Goal: Task Accomplishment & Management: Complete application form

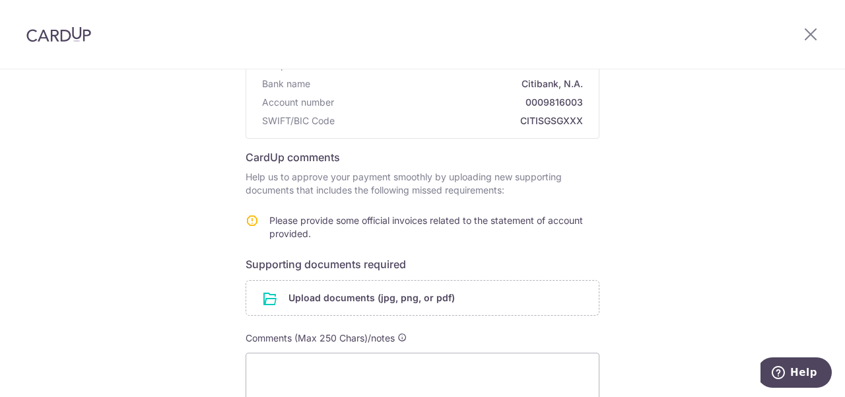
scroll to position [300, 0]
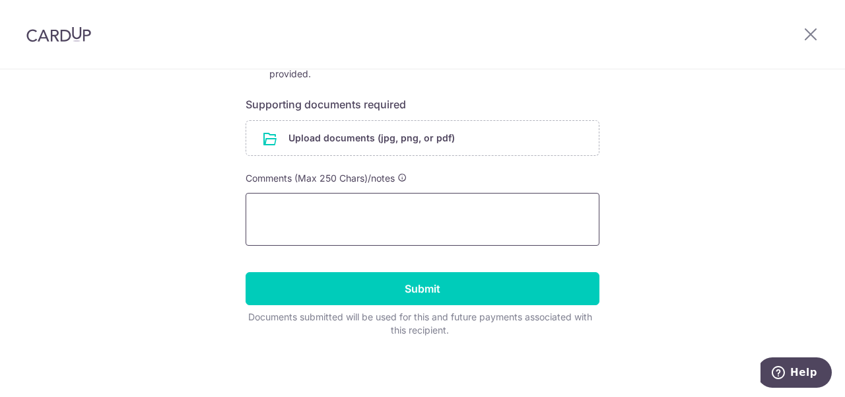
click at [412, 234] on textarea at bounding box center [423, 219] width 354 height 53
paste textarea "CardUp - Your Ticket Number Is #211291"
click at [416, 211] on textarea "CardUp - Your Ticket Number Is #211291" at bounding box center [423, 219] width 354 height 53
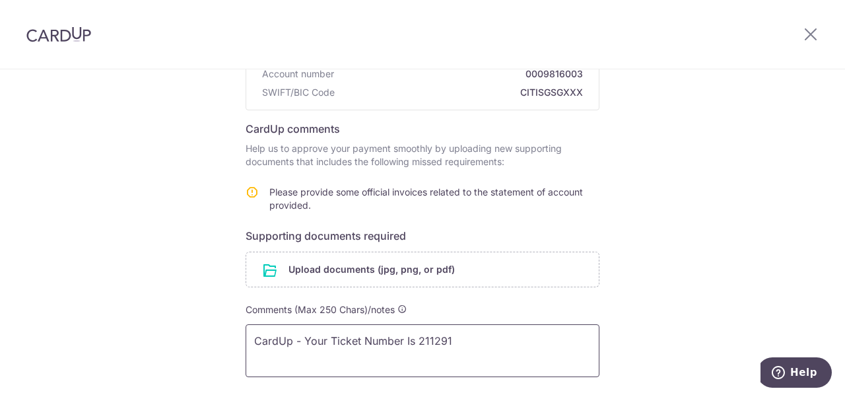
scroll to position [168, 0]
type textarea "CardUp - Your Ticket Number Is 211291"
click at [460, 270] on input "file" at bounding box center [422, 270] width 353 height 34
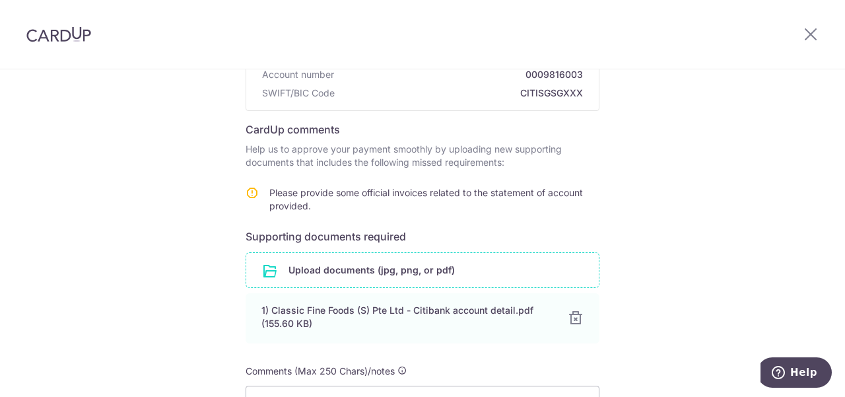
click at [436, 271] on input "file" at bounding box center [422, 270] width 353 height 34
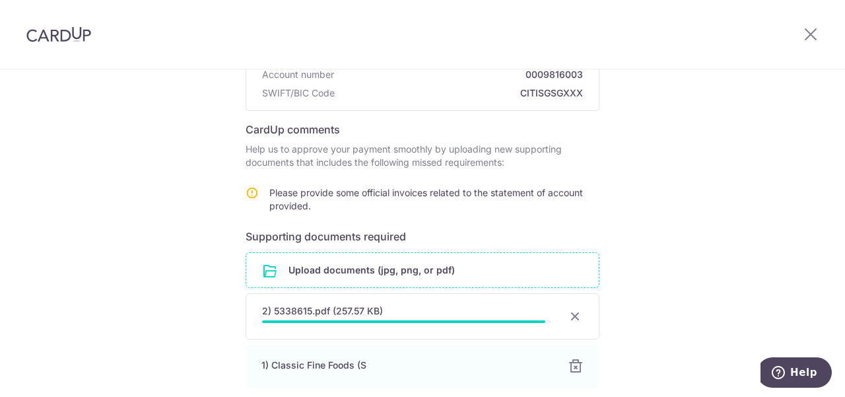
click at [417, 267] on input "file" at bounding box center [422, 270] width 353 height 34
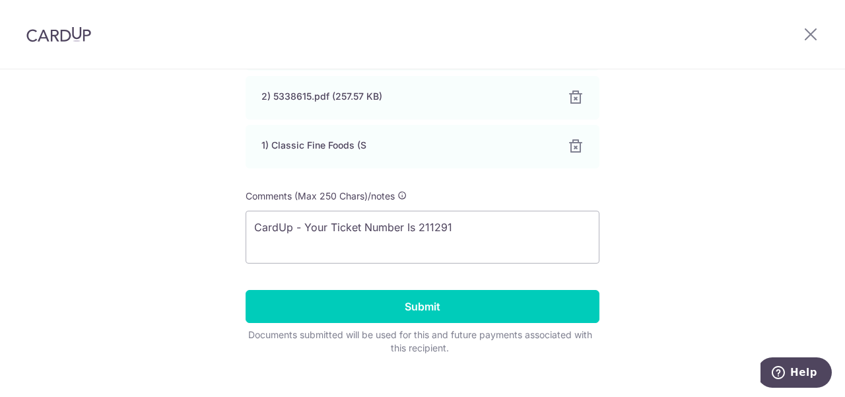
scroll to position [452, 0]
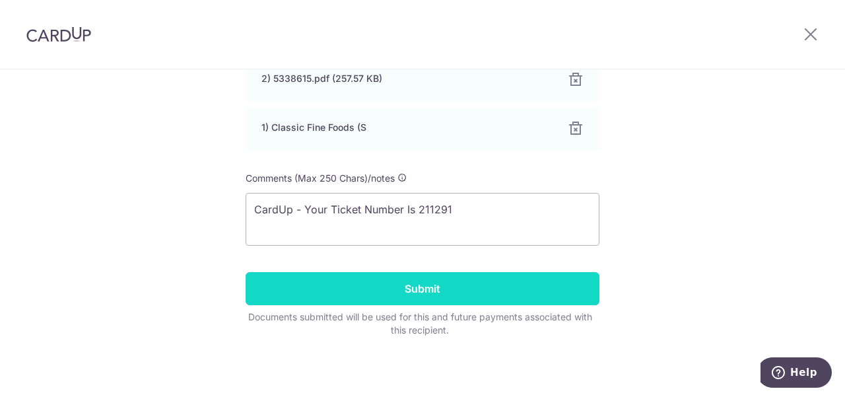
click at [453, 290] on input "Submit" at bounding box center [423, 288] width 354 height 33
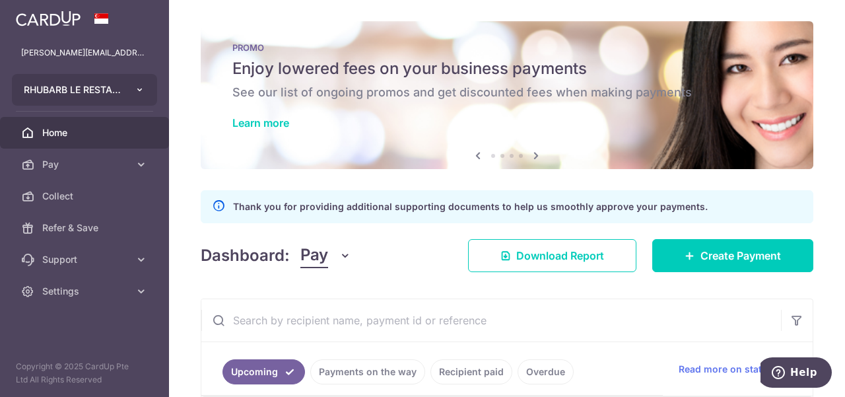
click at [141, 89] on icon "button" at bounding box center [140, 90] width 11 height 11
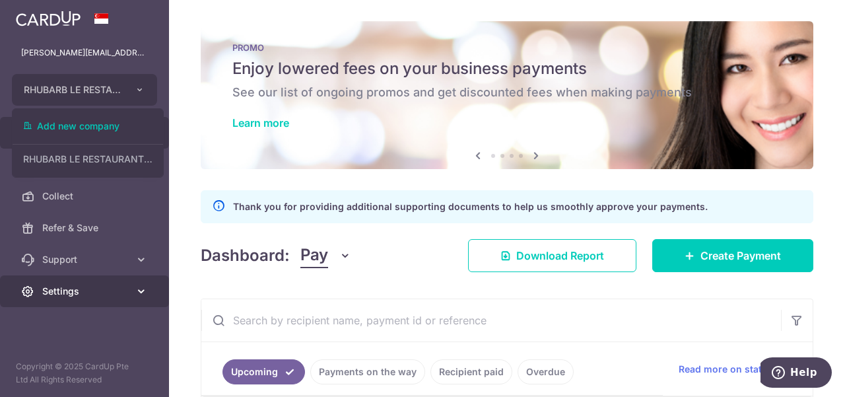
drag, startPoint x: 135, startPoint y: 293, endPoint x: 127, endPoint y: 297, distance: 8.9
click at [135, 293] on icon at bounding box center [141, 291] width 13 height 13
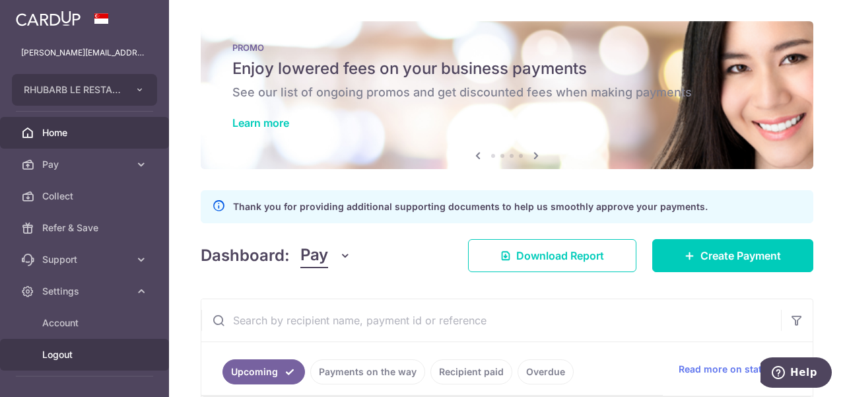
click at [63, 354] on span "Logout" at bounding box center [85, 354] width 87 height 13
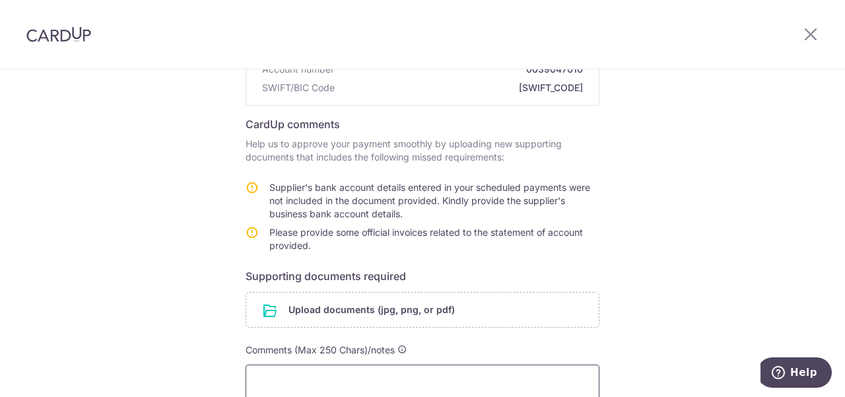
scroll to position [330, 0]
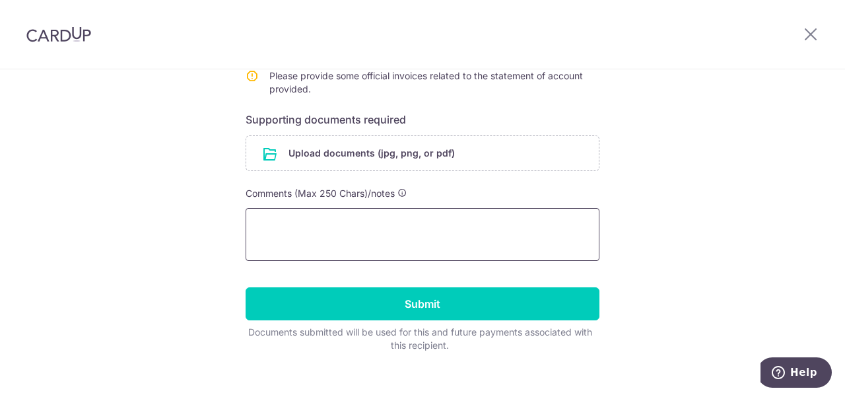
click at [338, 249] on textarea at bounding box center [423, 234] width 354 height 53
paste textarea "CardUp - Your Ticket Number Is #211290"
click at [415, 225] on textarea "CardUp - Your Ticket Number Is #211290" at bounding box center [423, 234] width 354 height 53
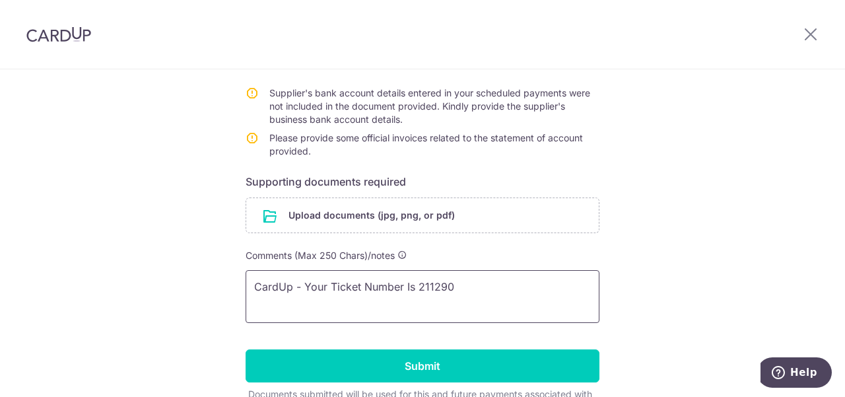
scroll to position [198, 0]
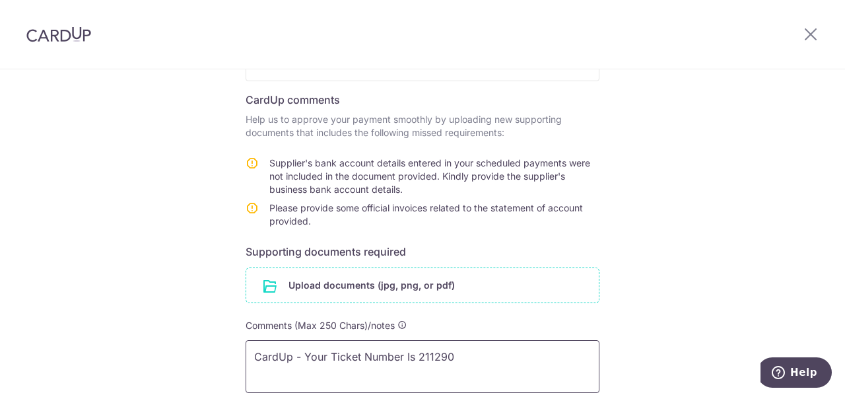
type textarea "CardUp - Your Ticket Number Is 211290"
click at [425, 287] on input "file" at bounding box center [422, 285] width 353 height 34
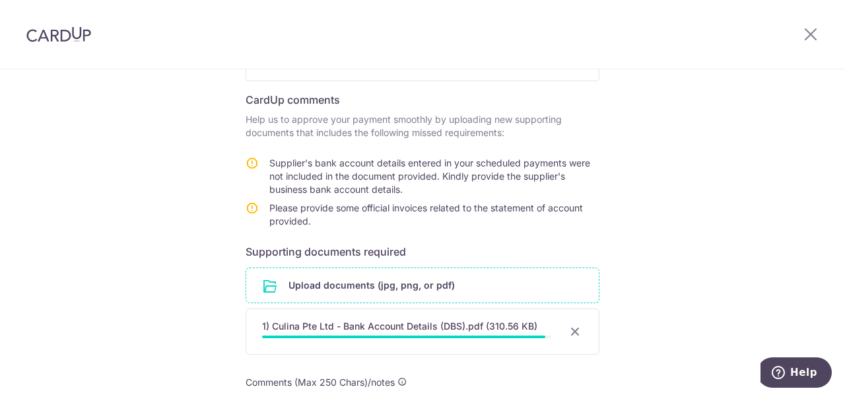
click at [427, 289] on input "file" at bounding box center [422, 285] width 353 height 34
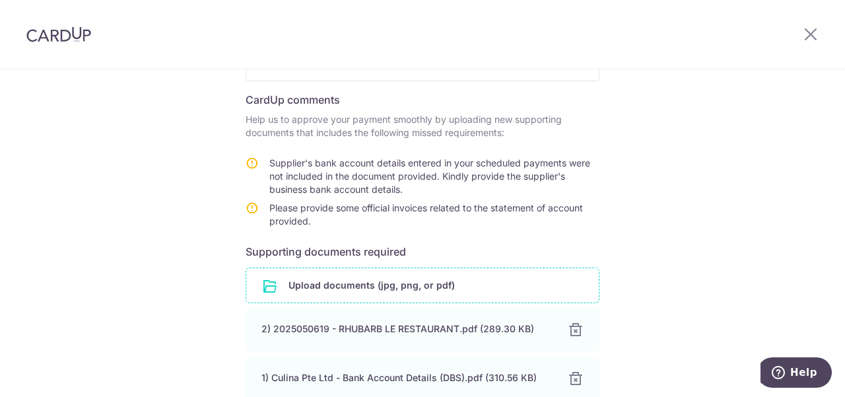
click at [456, 298] on input "file" at bounding box center [422, 285] width 353 height 34
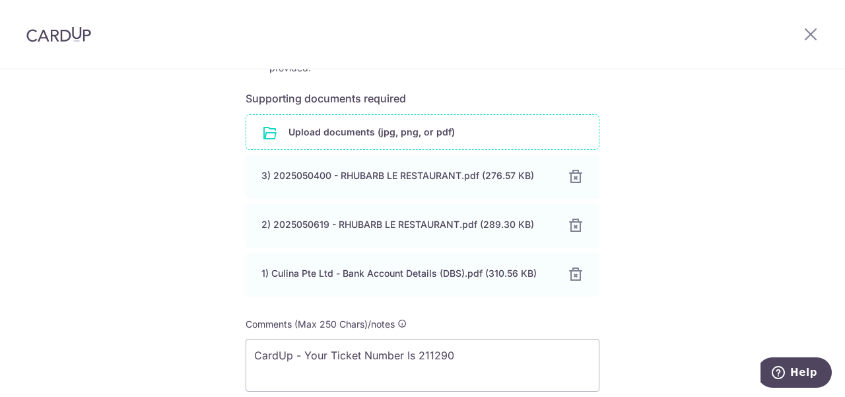
scroll to position [497, 0]
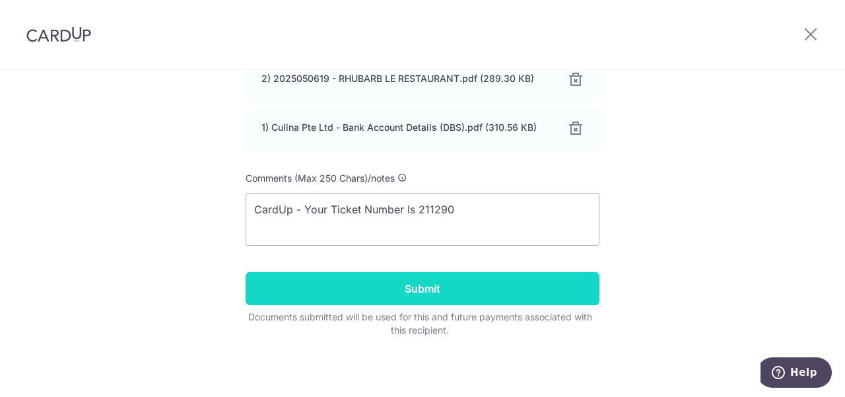
click at [447, 293] on input "Submit" at bounding box center [423, 288] width 354 height 33
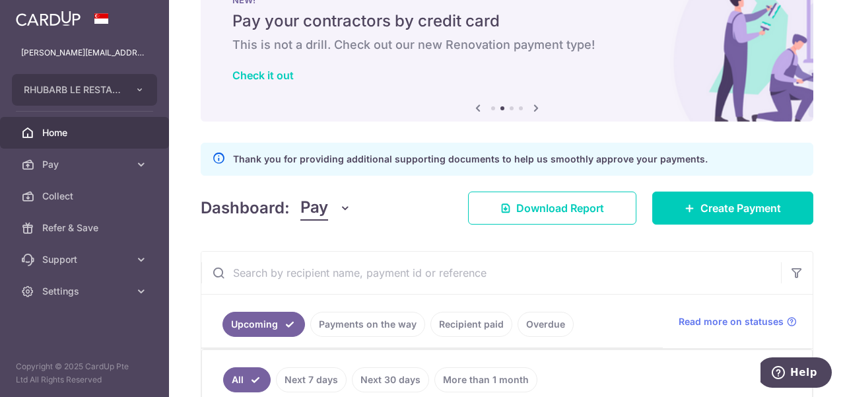
scroll to position [114, 0]
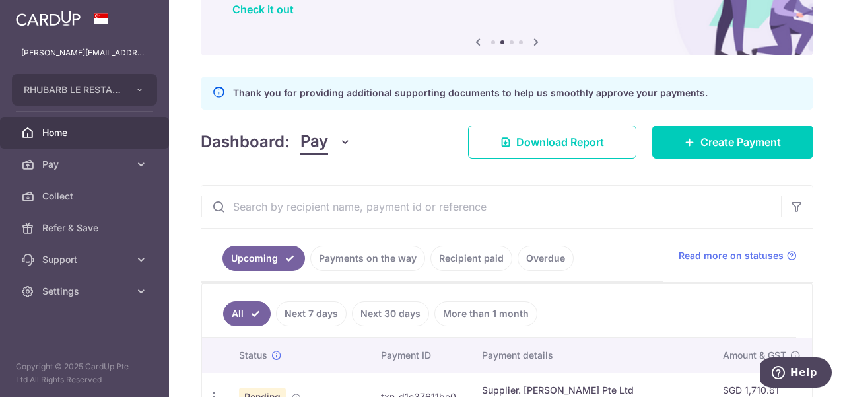
click at [387, 258] on link "Payments on the way" at bounding box center [367, 258] width 115 height 25
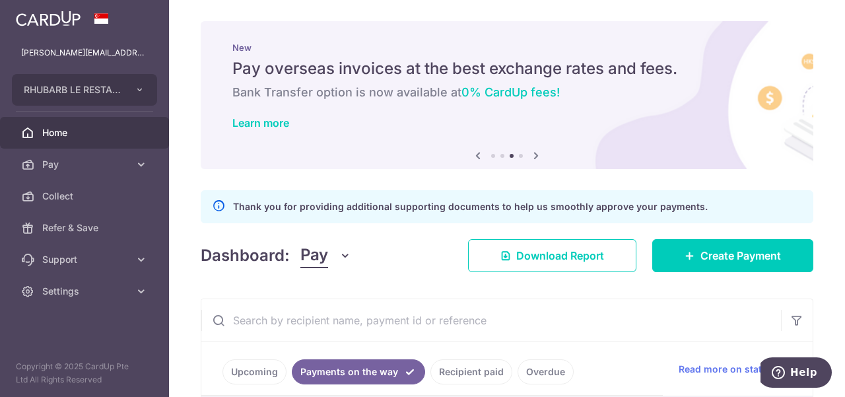
scroll to position [0, 0]
